Goal: Information Seeking & Learning: Learn about a topic

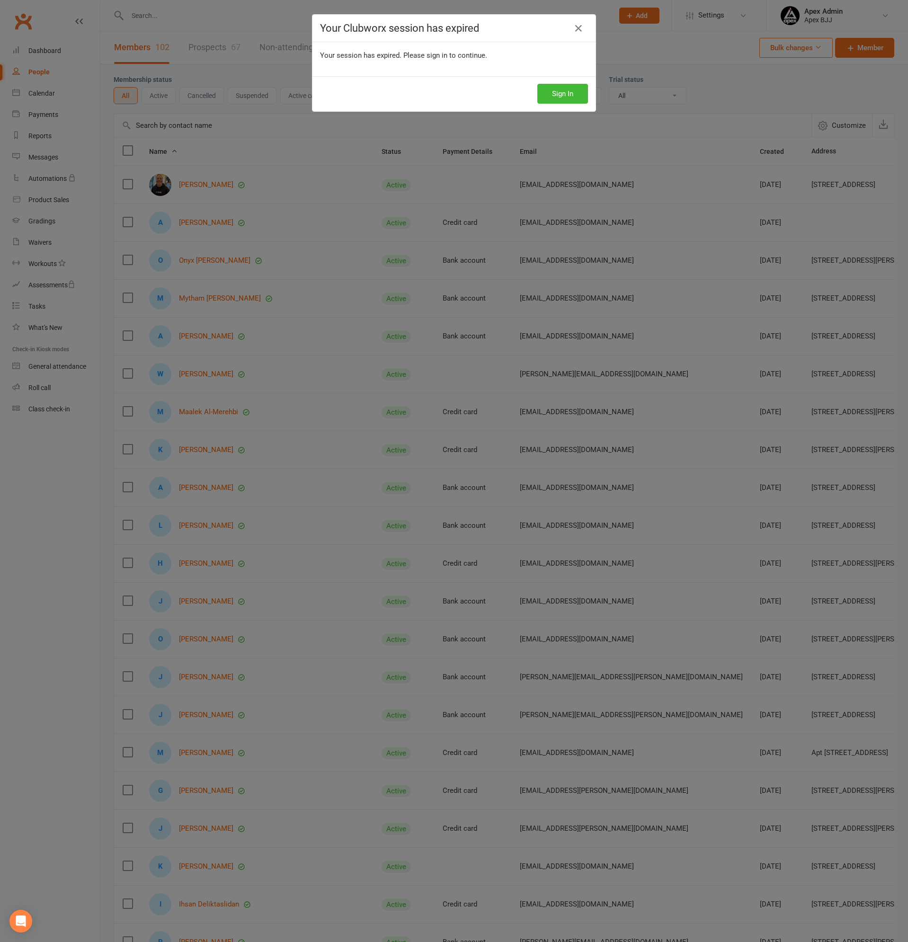
select select "100"
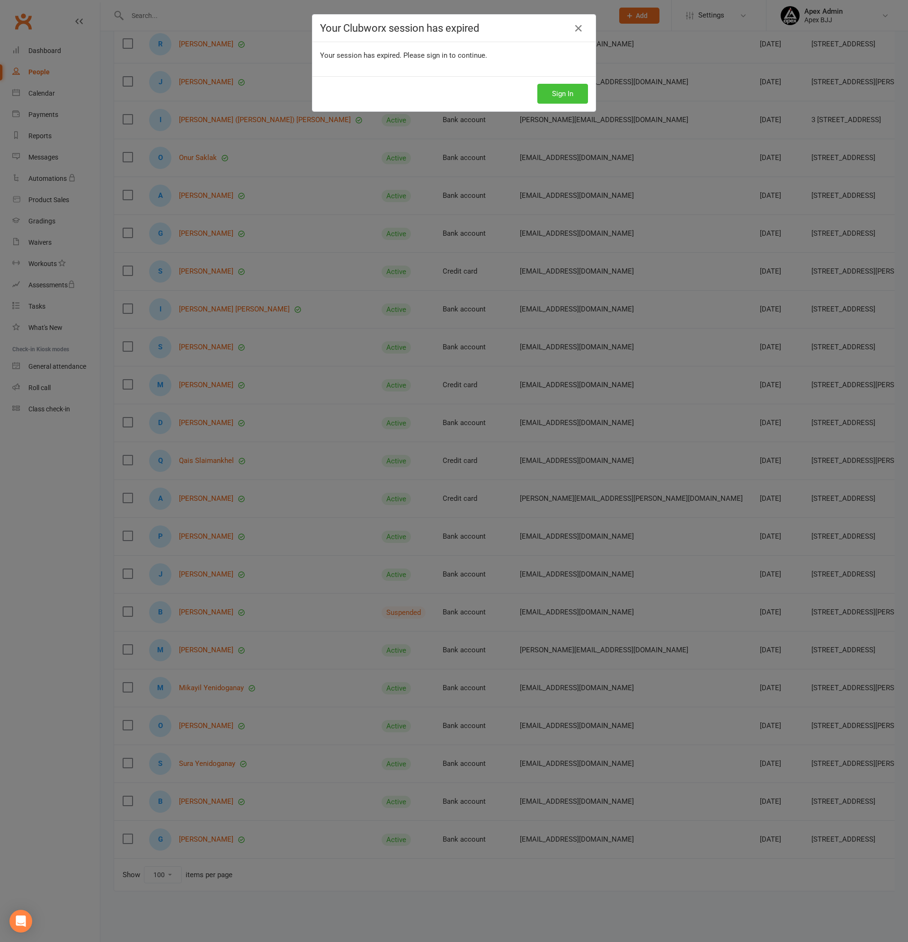
click at [568, 97] on button "Sign In" at bounding box center [562, 94] width 51 height 20
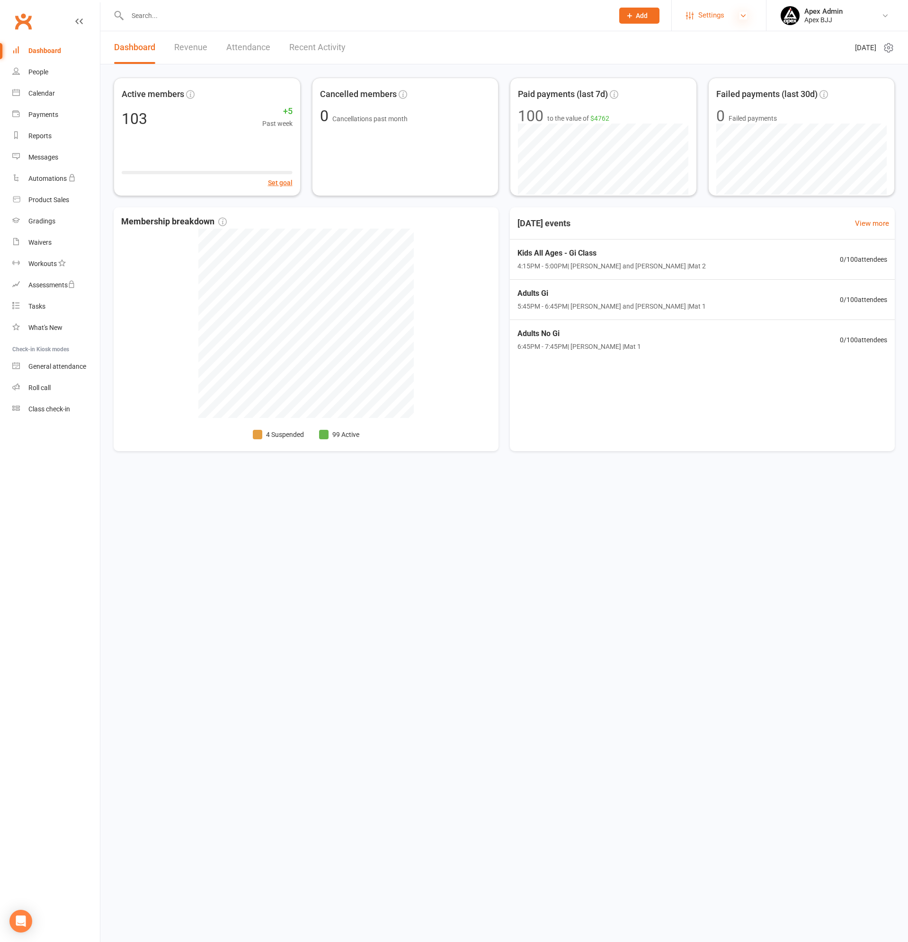
click at [742, 14] on icon at bounding box center [743, 16] width 8 height 8
click at [709, 44] on link "Membership Plans" at bounding box center [719, 42] width 94 height 22
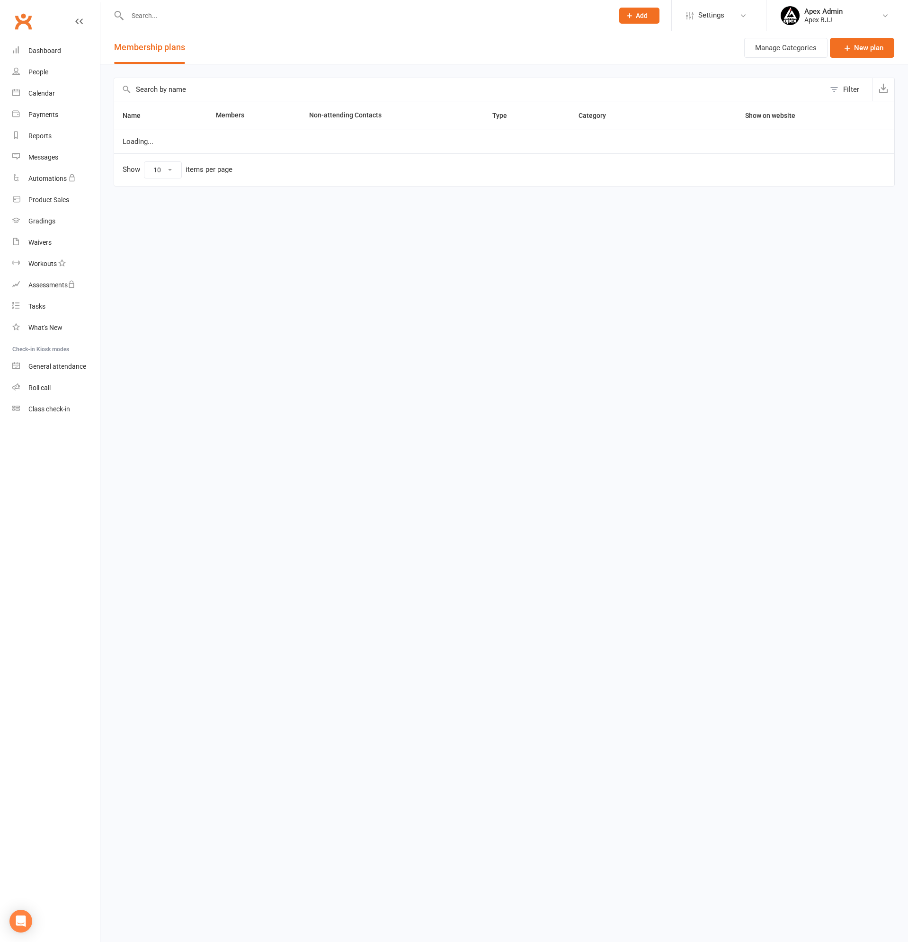
select select "100"
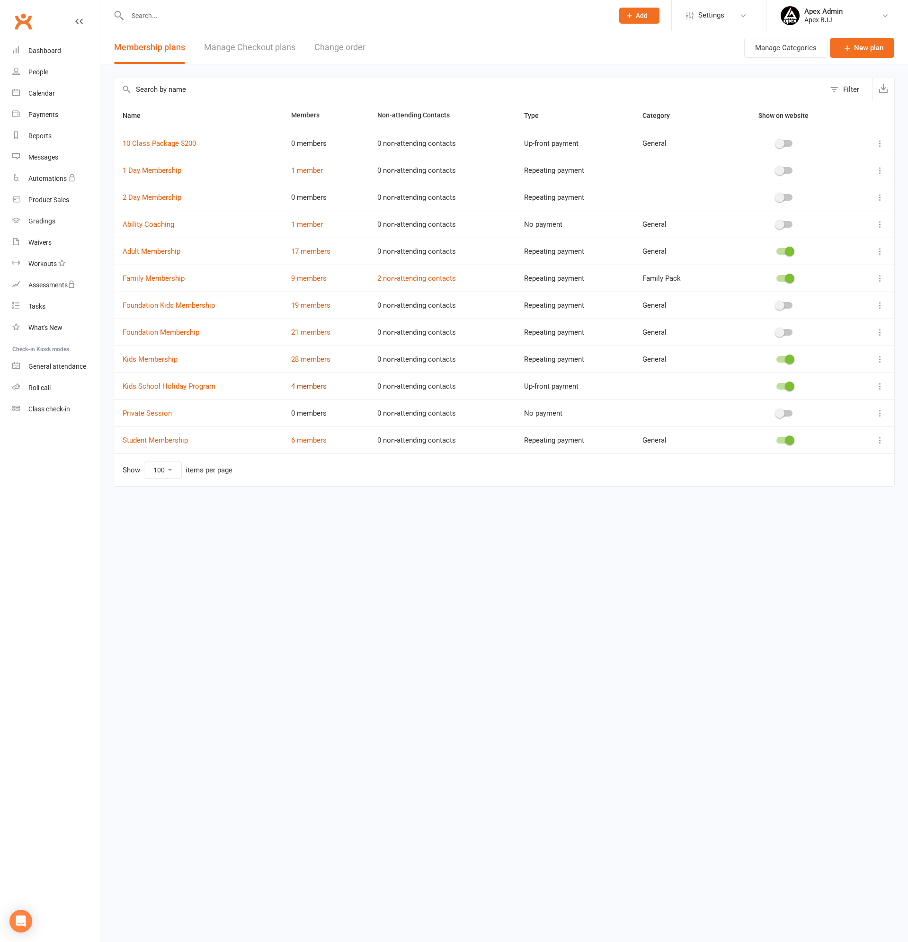
click at [307, 383] on link "4 members" at bounding box center [308, 386] width 35 height 9
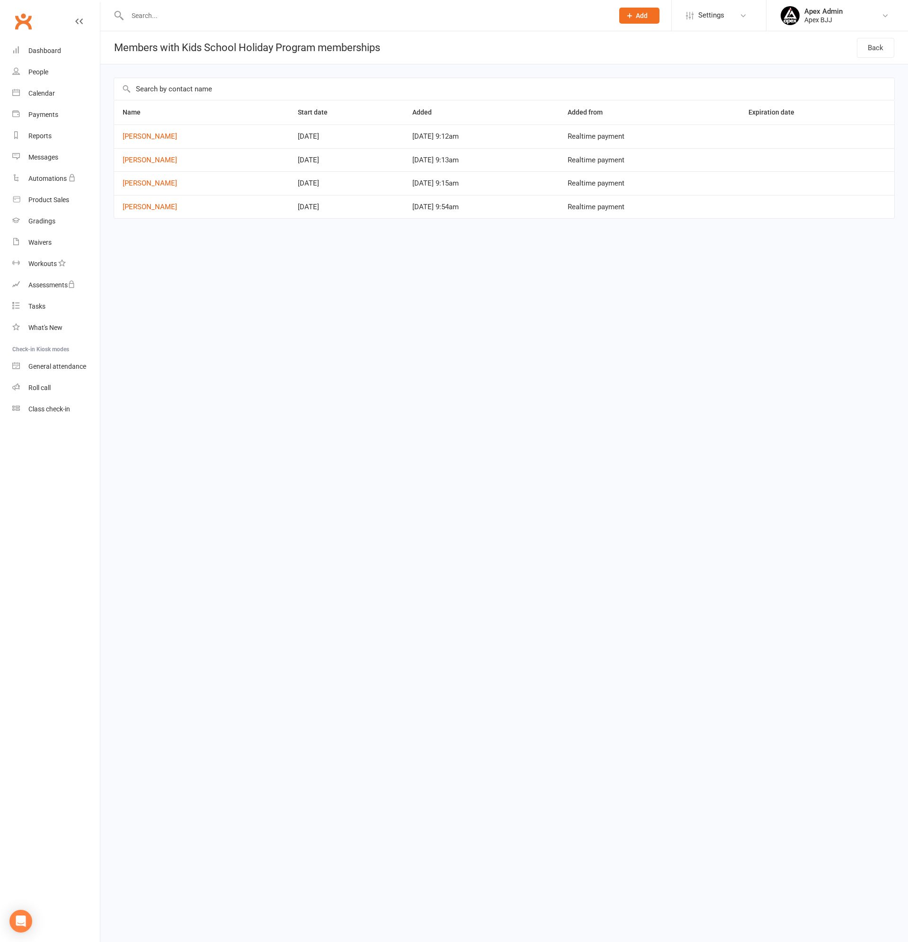
select select "100"
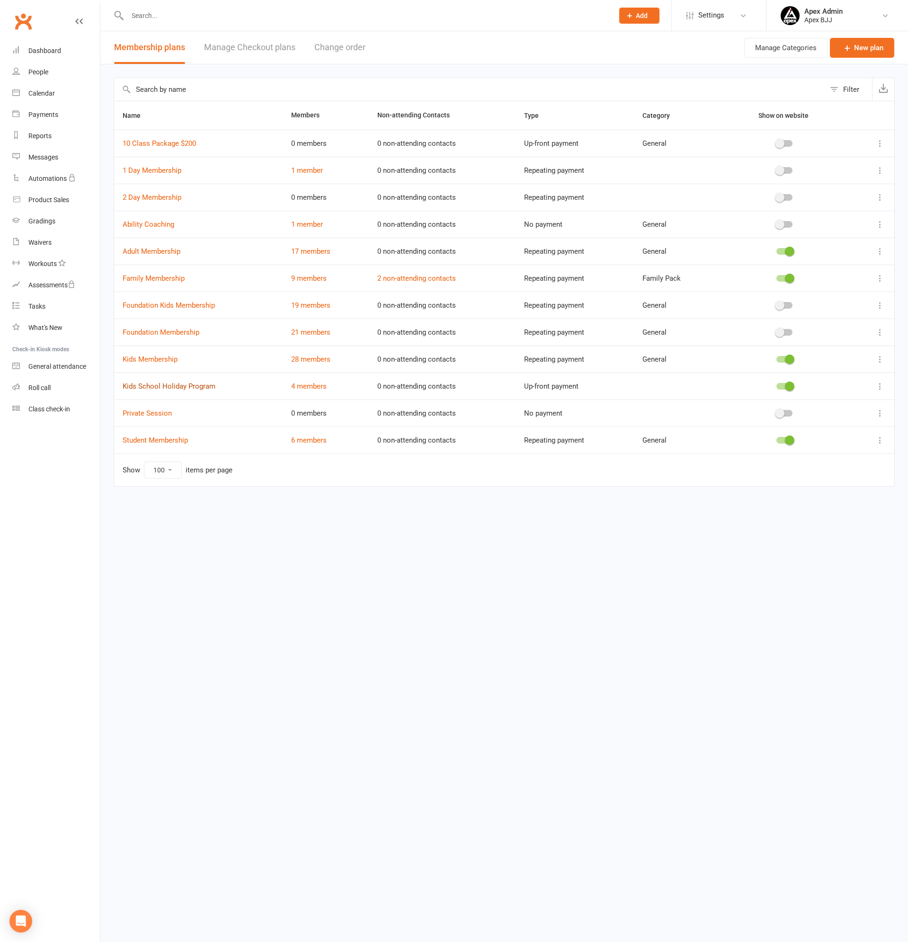
click at [167, 385] on link "Kids School Holiday Program" at bounding box center [169, 386] width 93 height 9
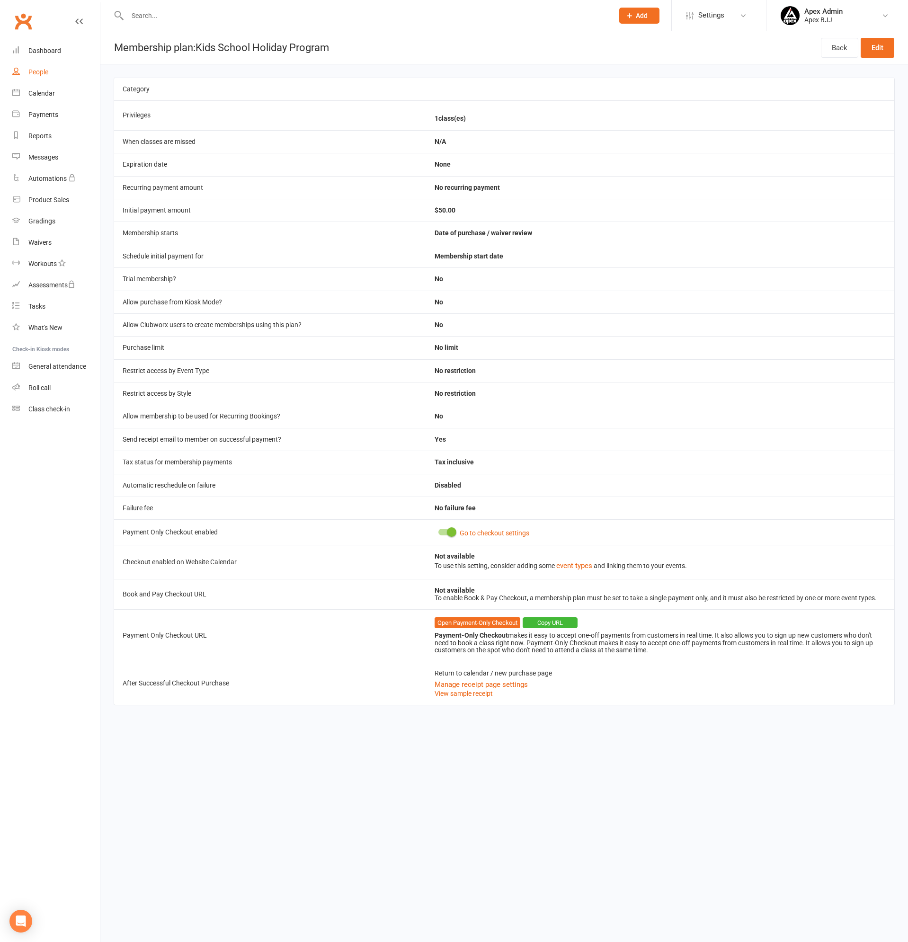
drag, startPoint x: 47, startPoint y: 69, endPoint x: 52, endPoint y: 73, distance: 5.7
click at [47, 71] on div "People" at bounding box center [38, 72] width 20 height 8
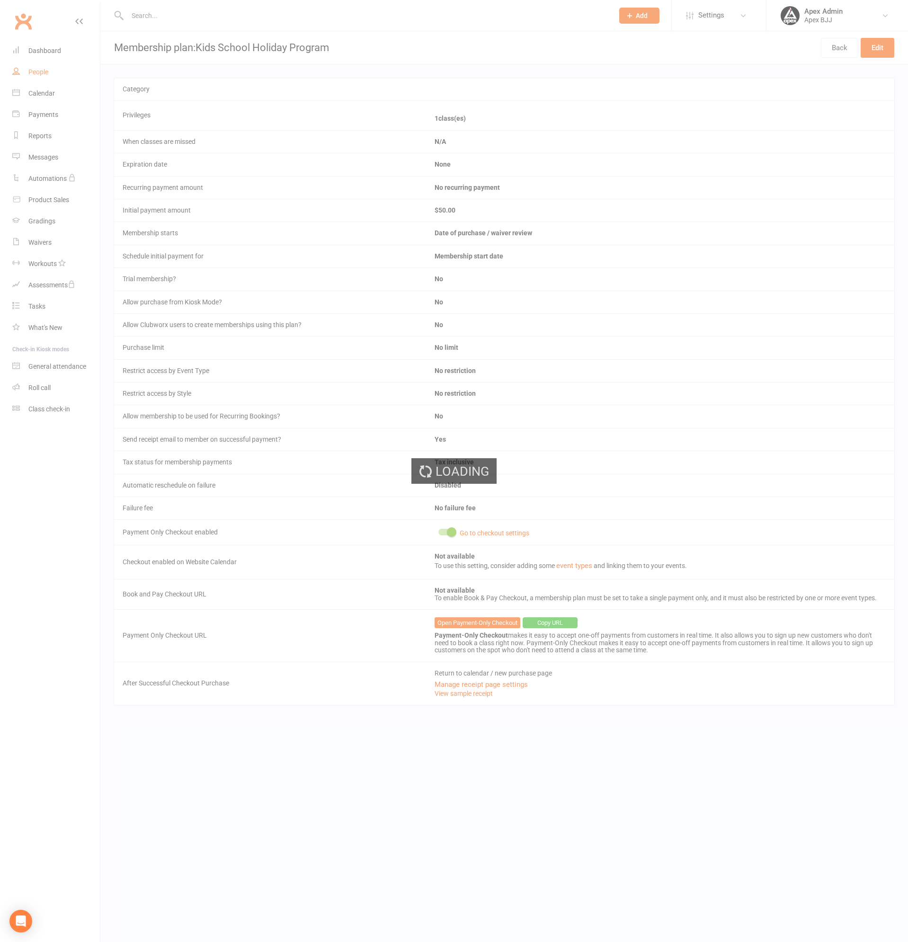
select select "100"
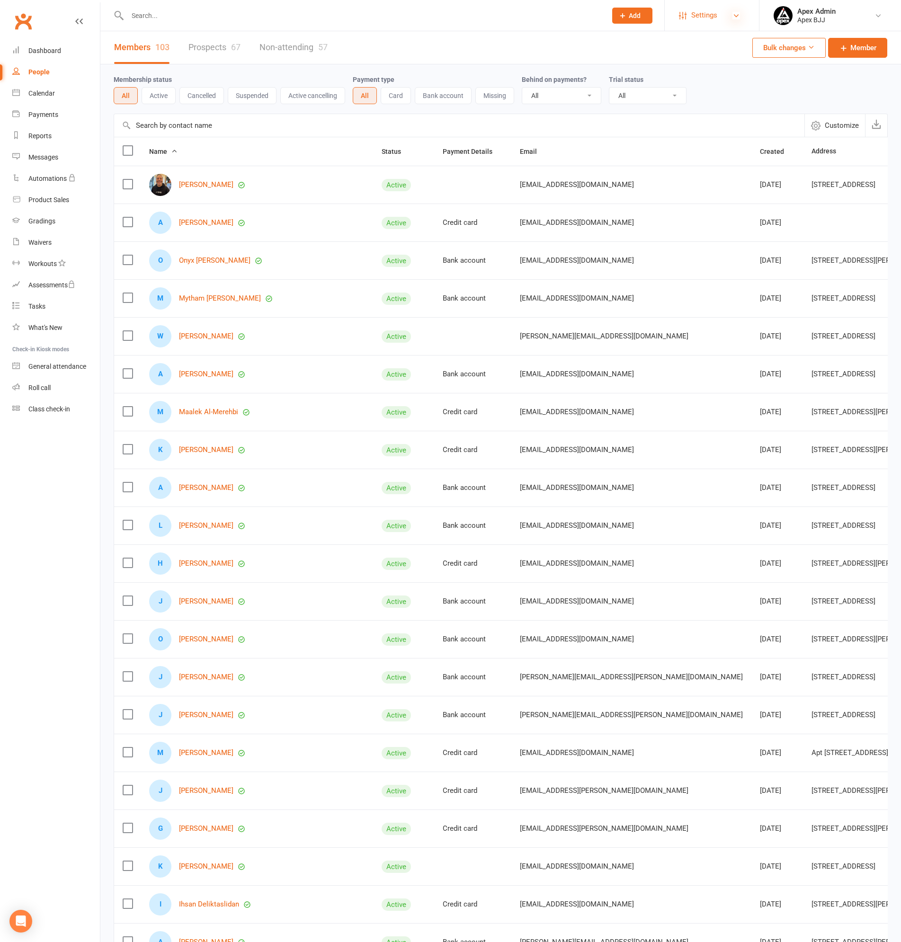
click at [738, 15] on icon at bounding box center [736, 16] width 8 height 8
click at [690, 40] on link "Membership Plans" at bounding box center [711, 42] width 94 height 22
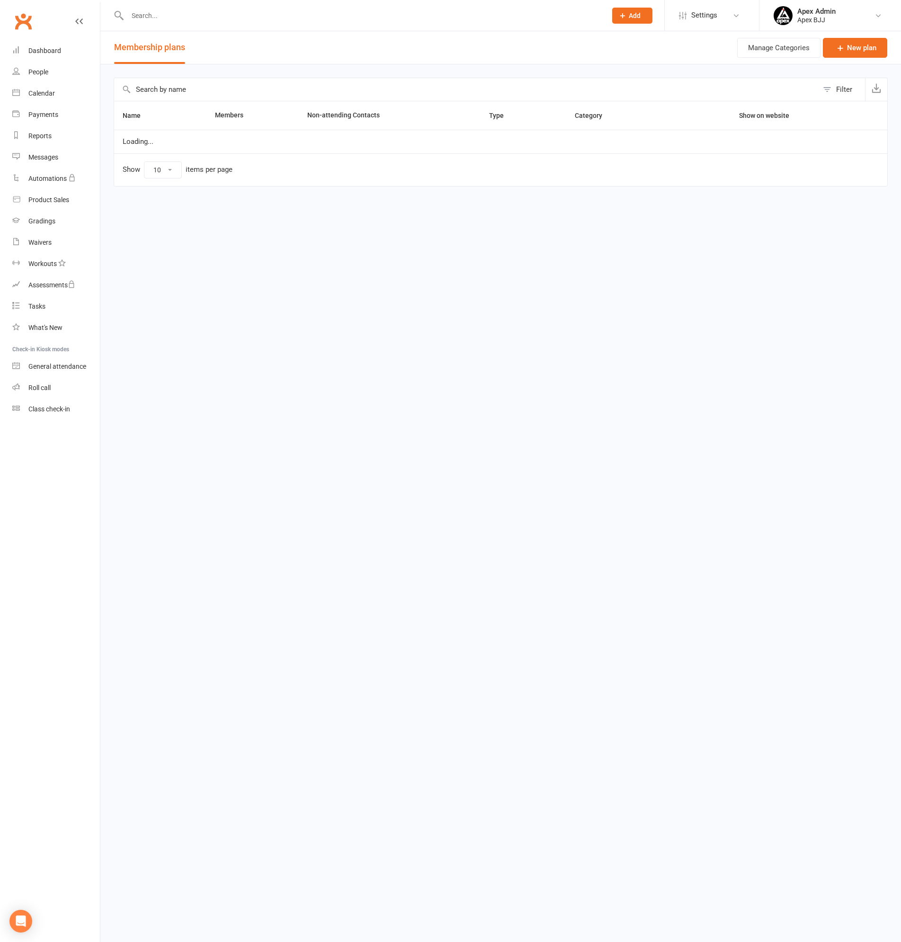
select select "100"
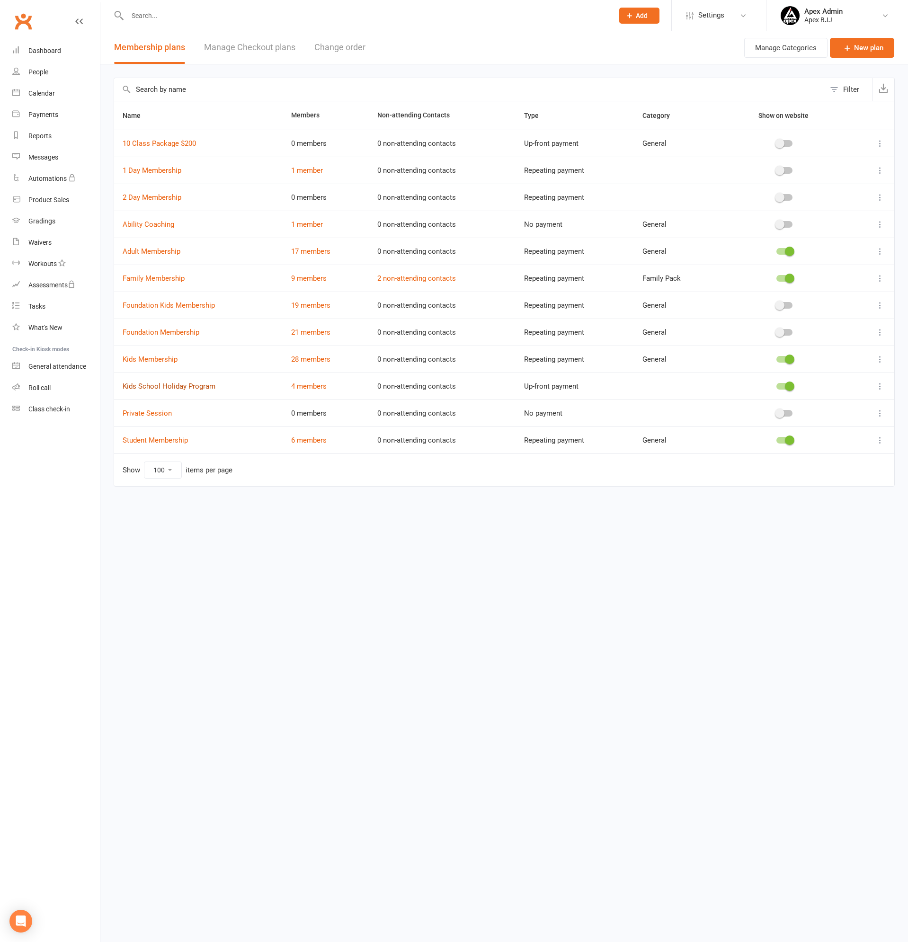
click at [159, 385] on link "Kids School Holiday Program" at bounding box center [169, 386] width 93 height 9
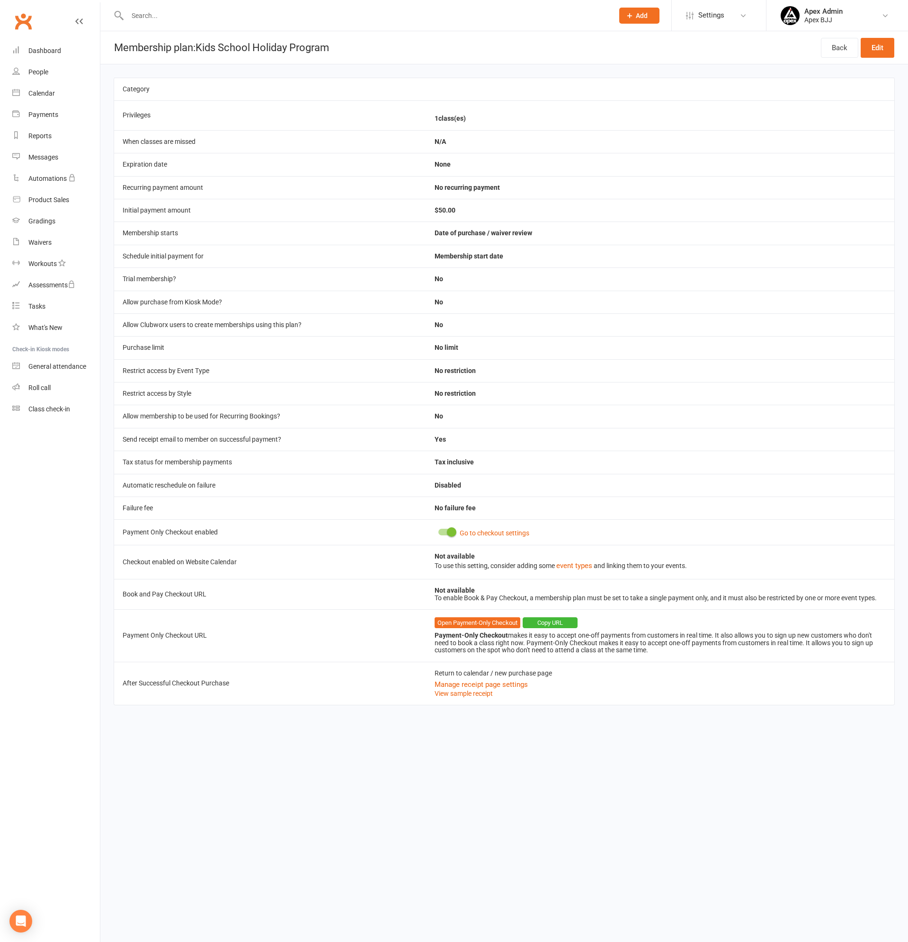
select select "100"
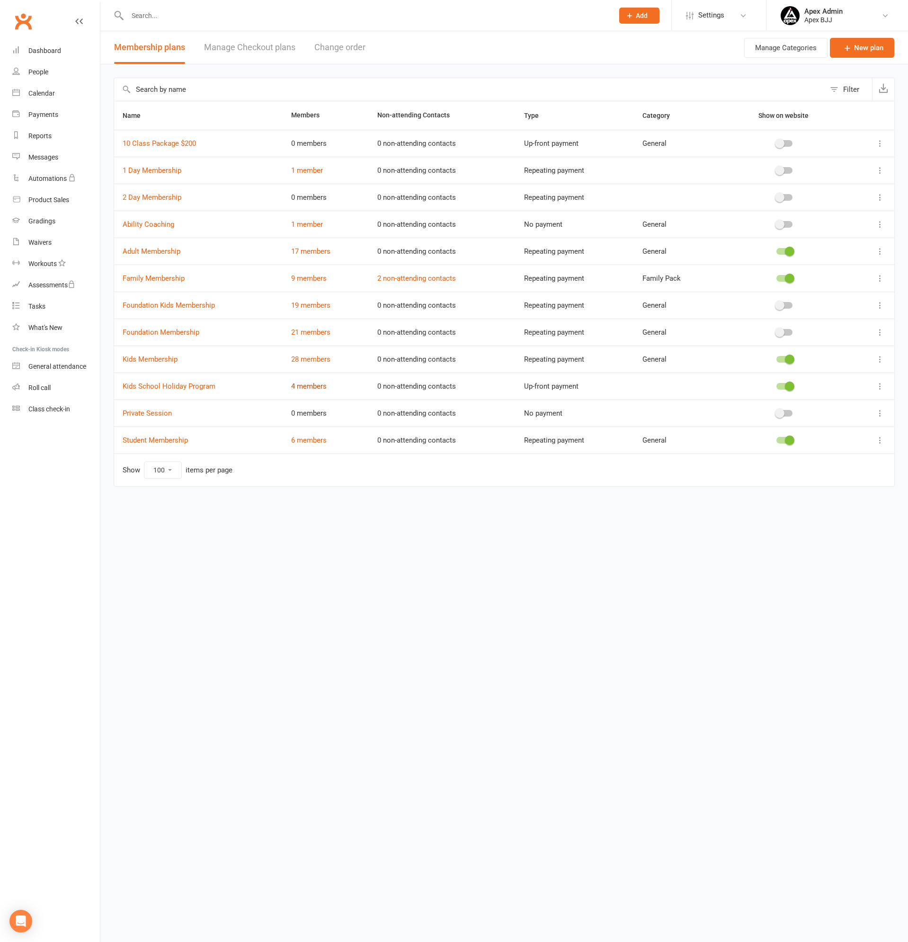
click at [301, 382] on link "4 members" at bounding box center [308, 386] width 35 height 9
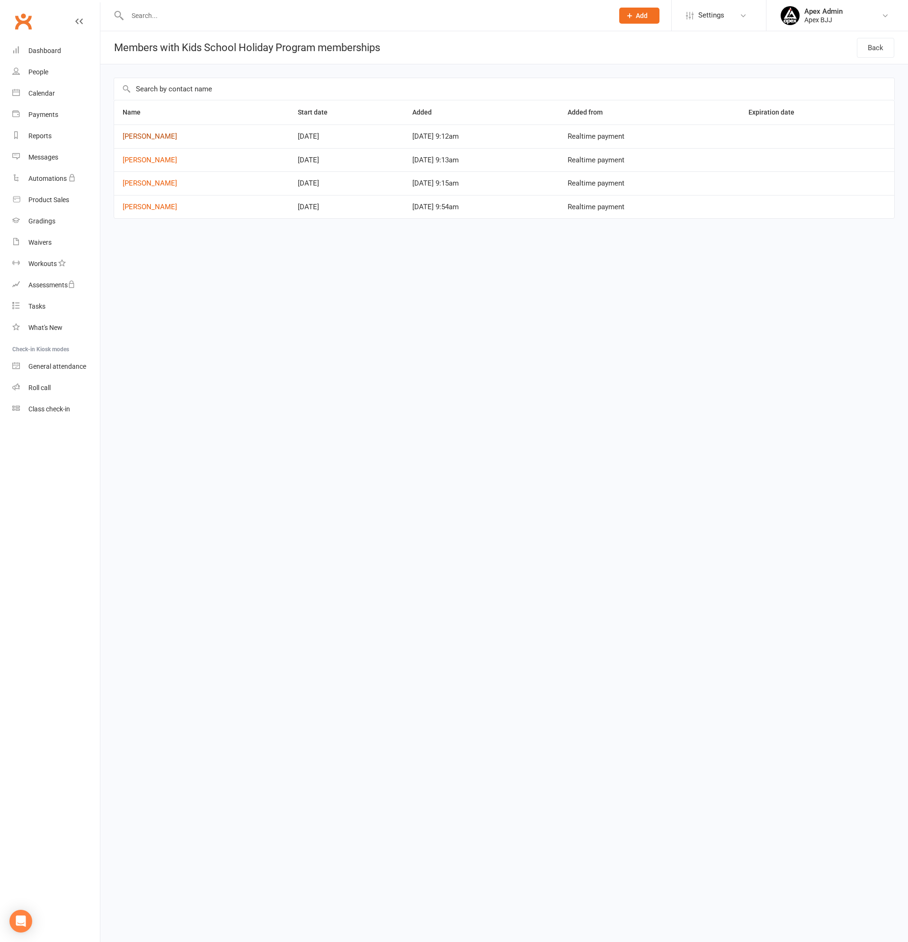
click at [146, 135] on link "[PERSON_NAME]" at bounding box center [150, 136] width 54 height 9
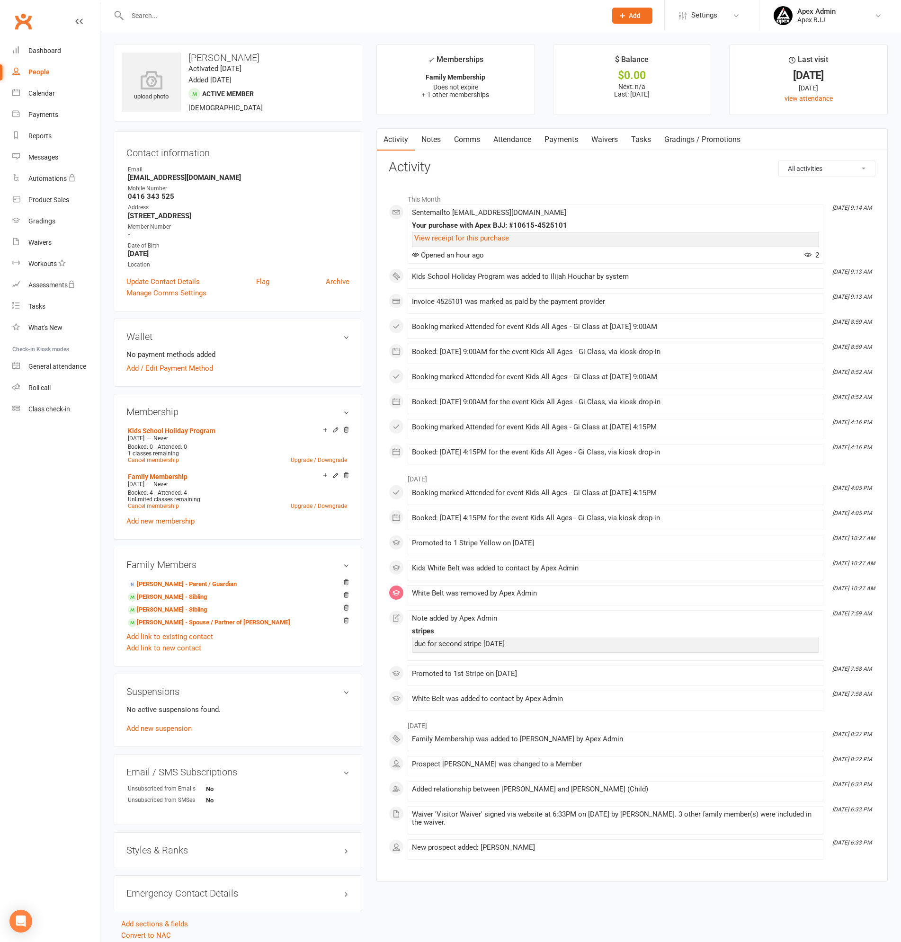
click at [565, 137] on link "Payments" at bounding box center [561, 140] width 47 height 22
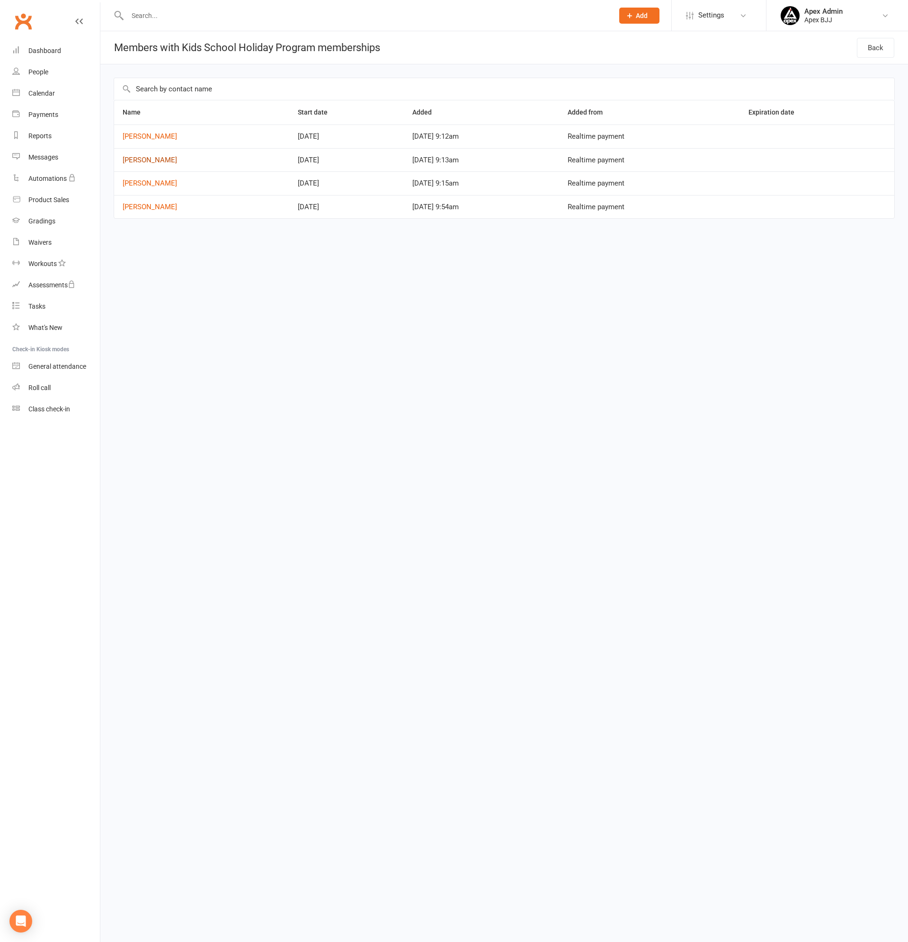
click at [146, 161] on link "[PERSON_NAME]" at bounding box center [150, 160] width 54 height 9
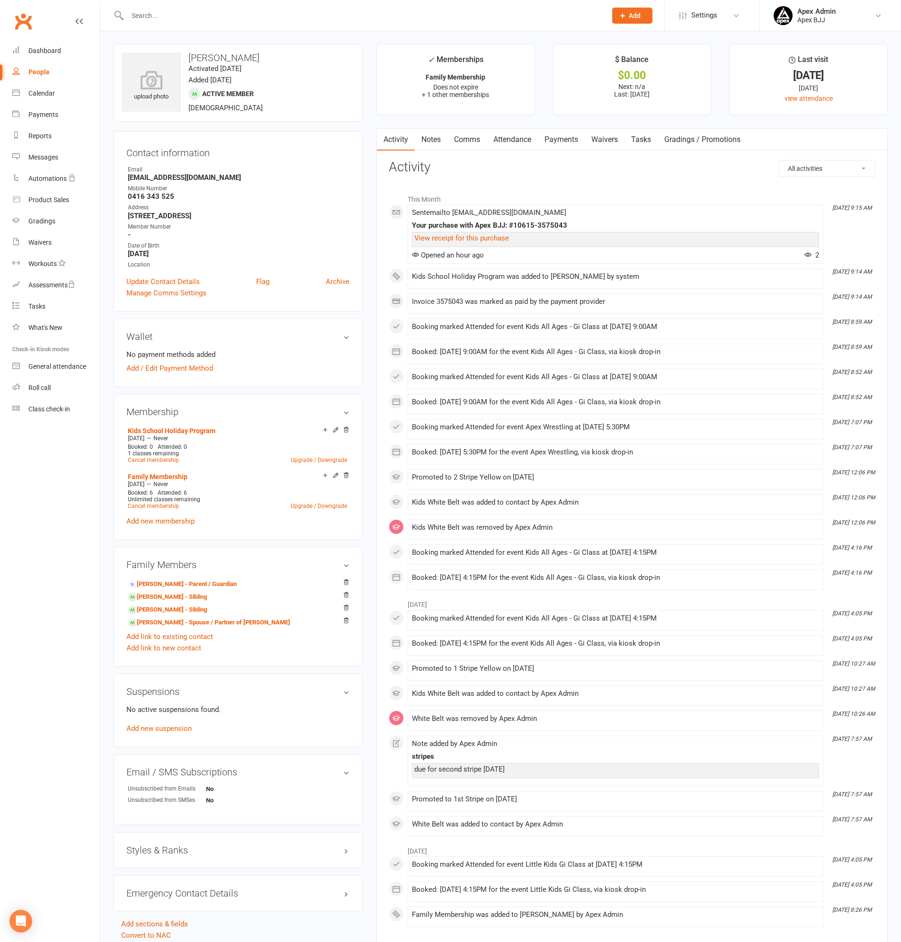
click at [575, 140] on link "Payments" at bounding box center [561, 140] width 47 height 22
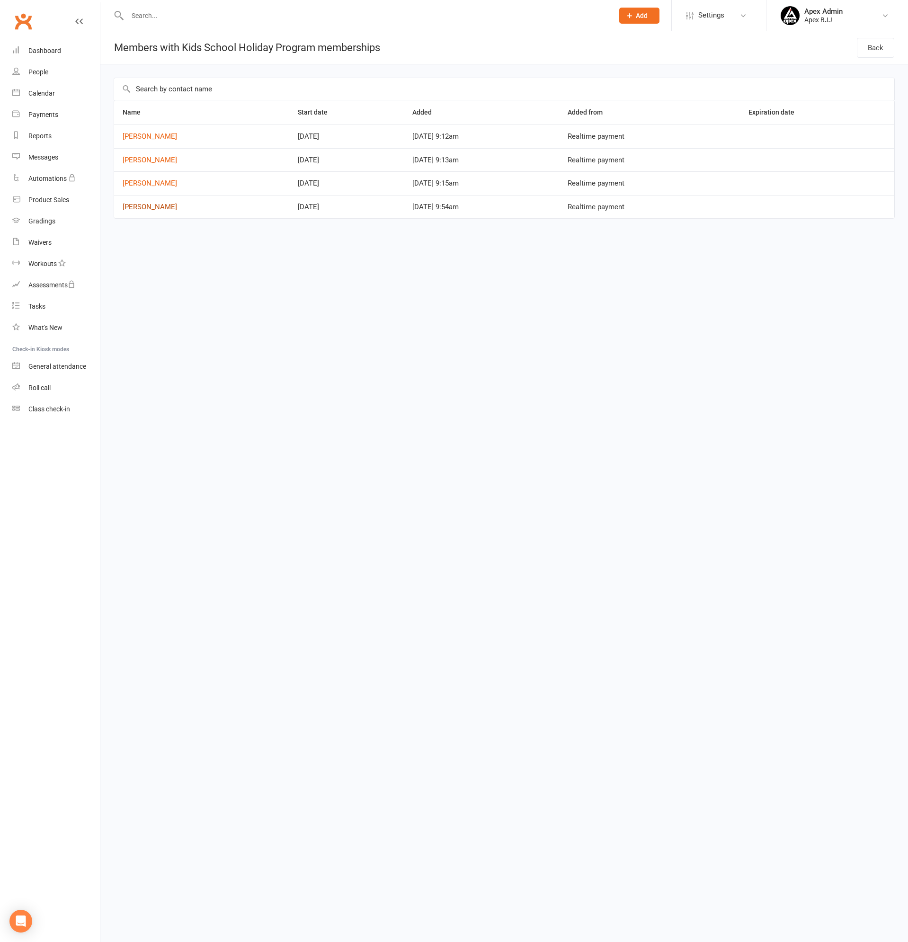
click at [156, 204] on link "Isaiah Douoihy" at bounding box center [150, 207] width 54 height 9
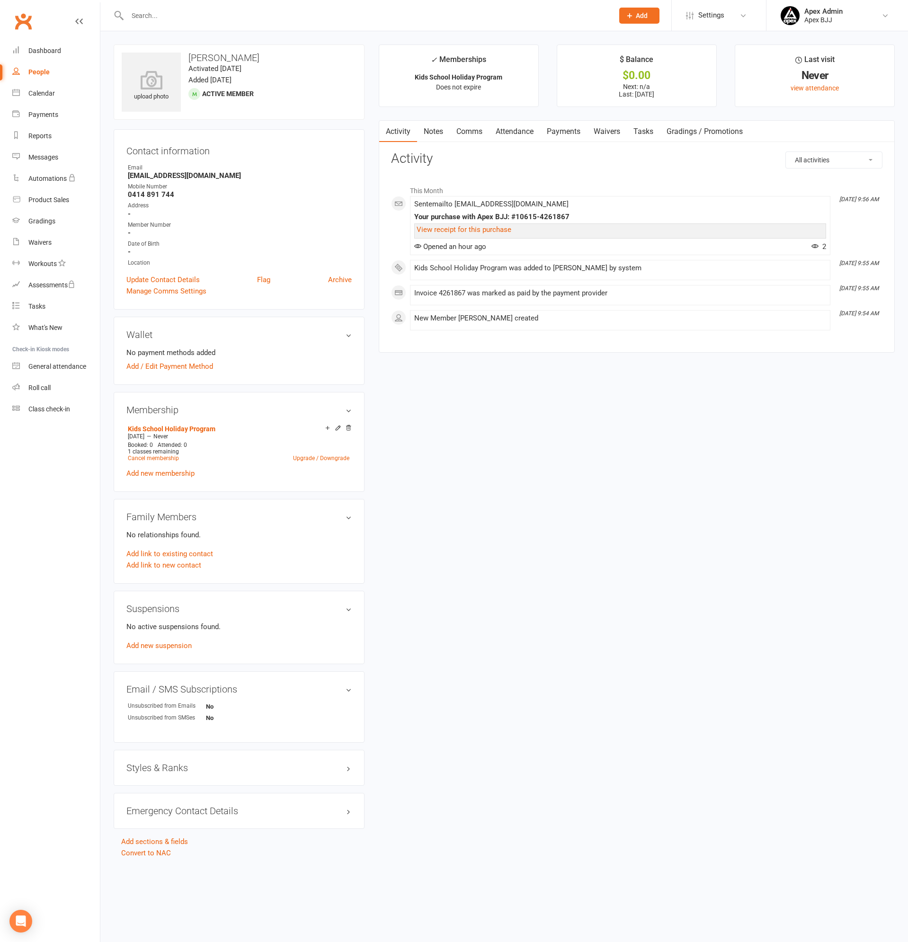
click at [569, 132] on link "Payments" at bounding box center [563, 132] width 47 height 22
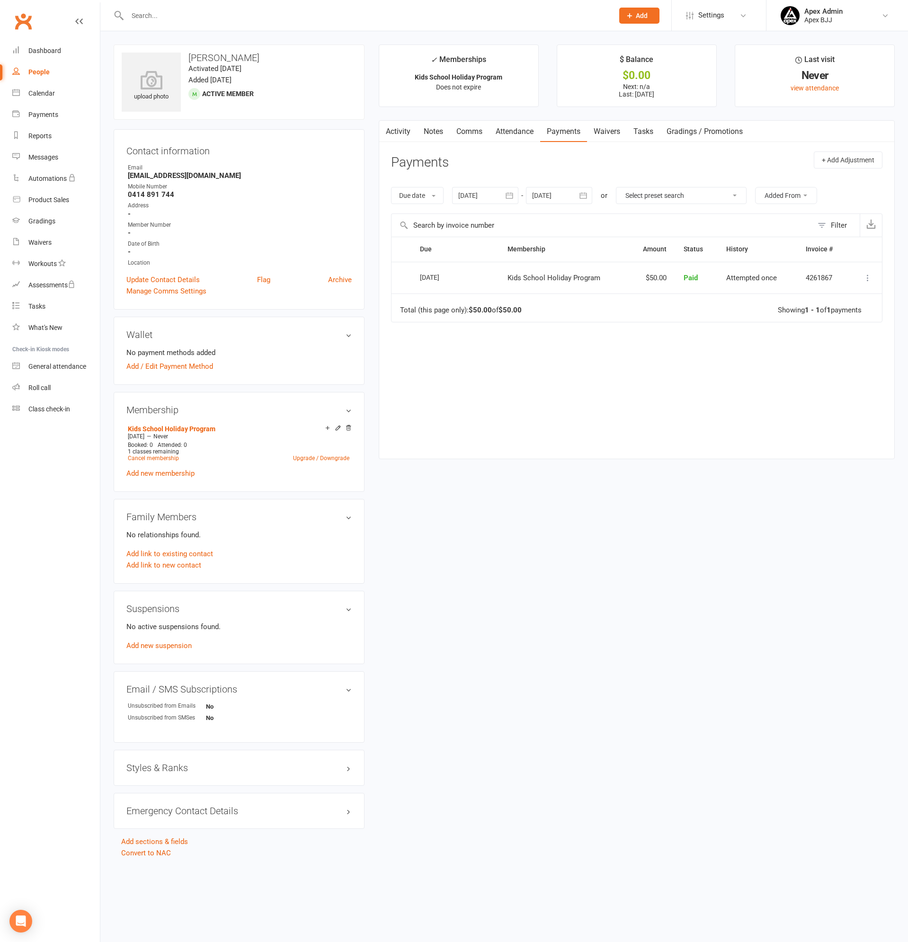
click at [397, 137] on link "Activity" at bounding box center [398, 132] width 38 height 22
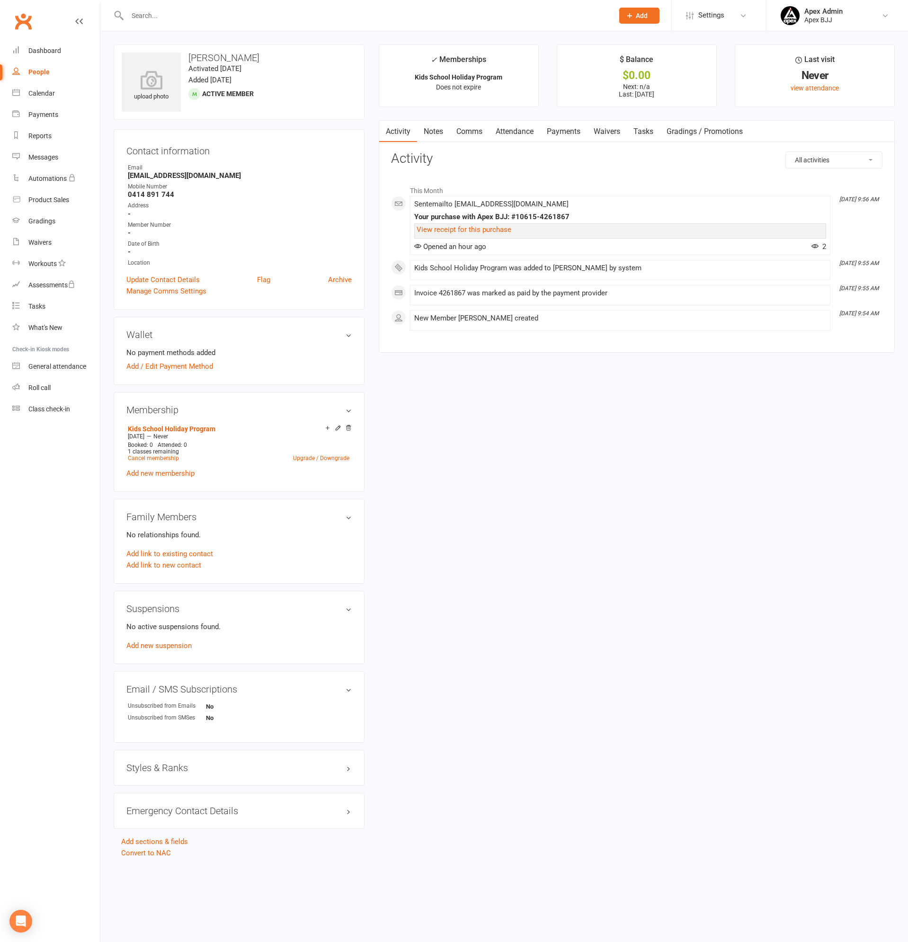
click at [46, 68] on div "People" at bounding box center [38, 72] width 21 height 8
select select "100"
